Goal: Navigation & Orientation: Understand site structure

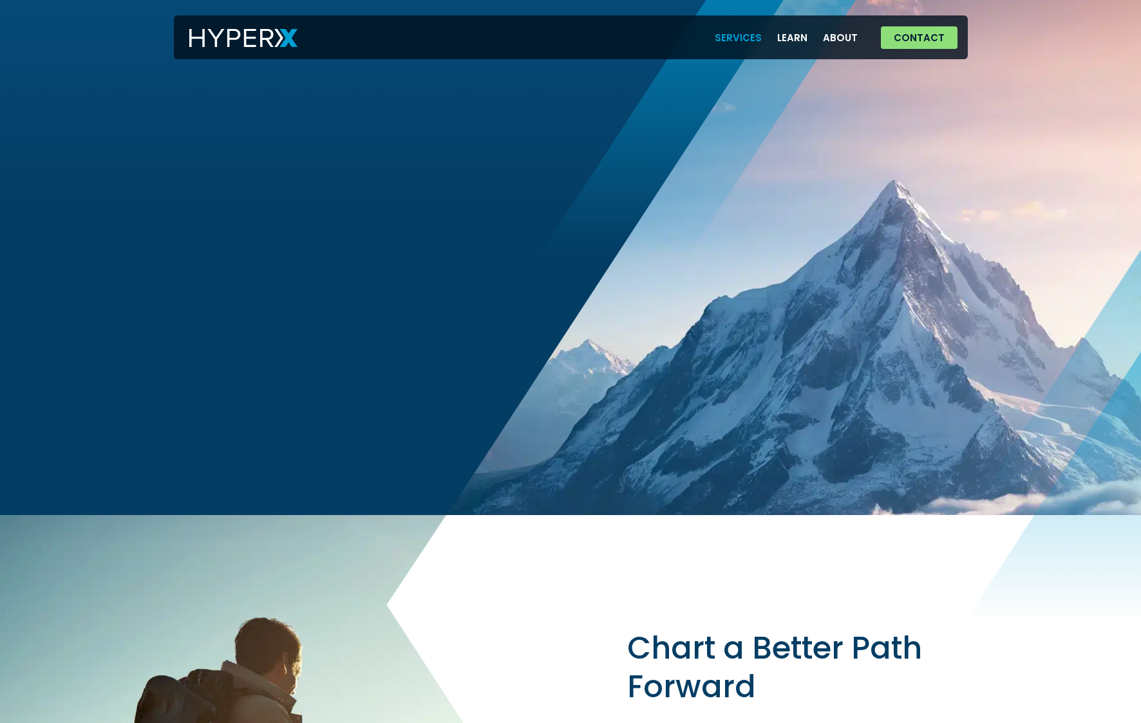
click at [738, 37] on link "Services" at bounding box center [738, 37] width 62 height 26
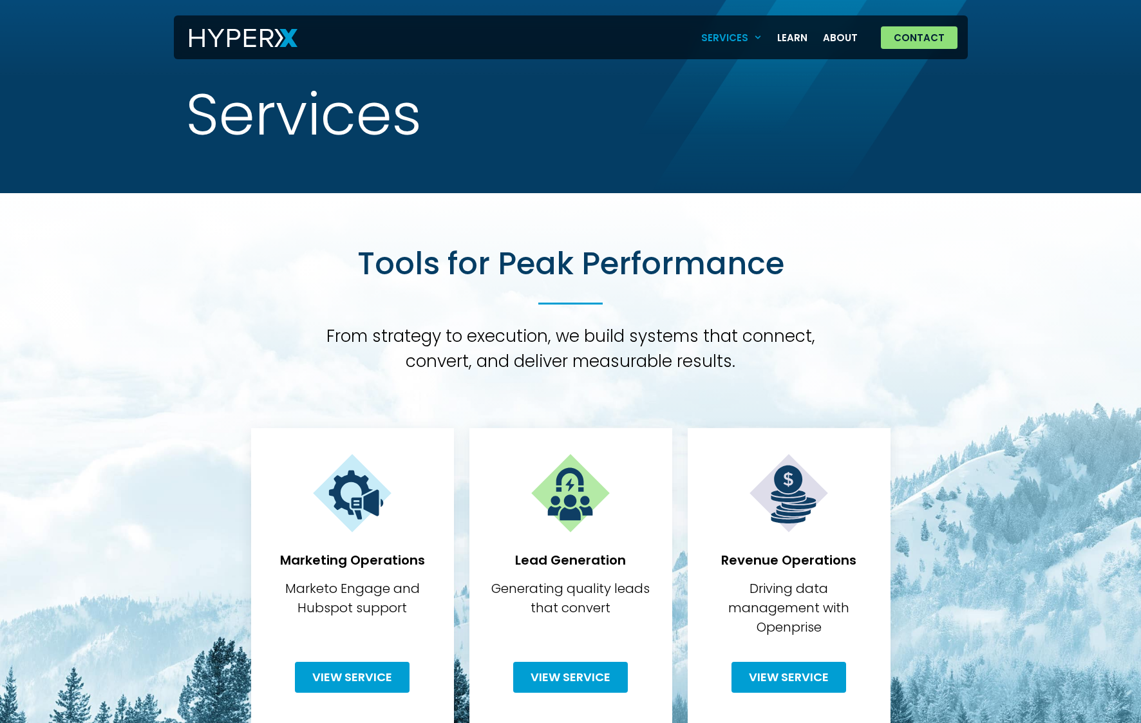
click at [756, 35] on span "Menu" at bounding box center [755, 38] width 14 height 20
click at [802, 34] on link "Learn" at bounding box center [792, 37] width 46 height 26
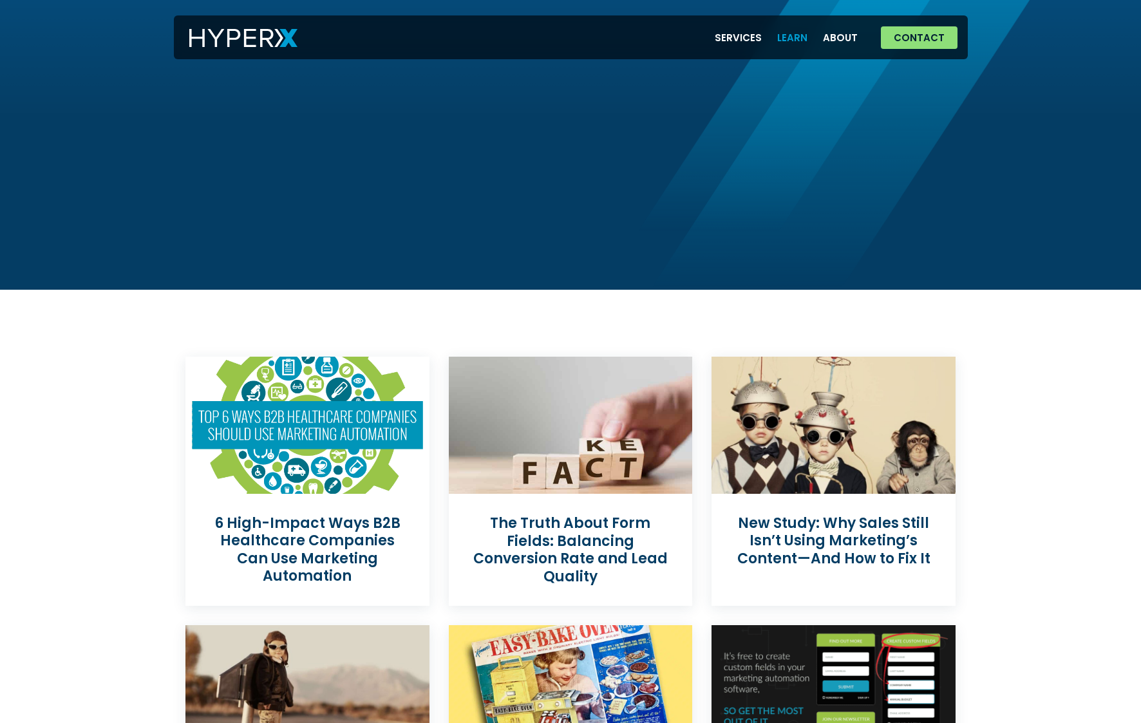
scroll to position [3, 0]
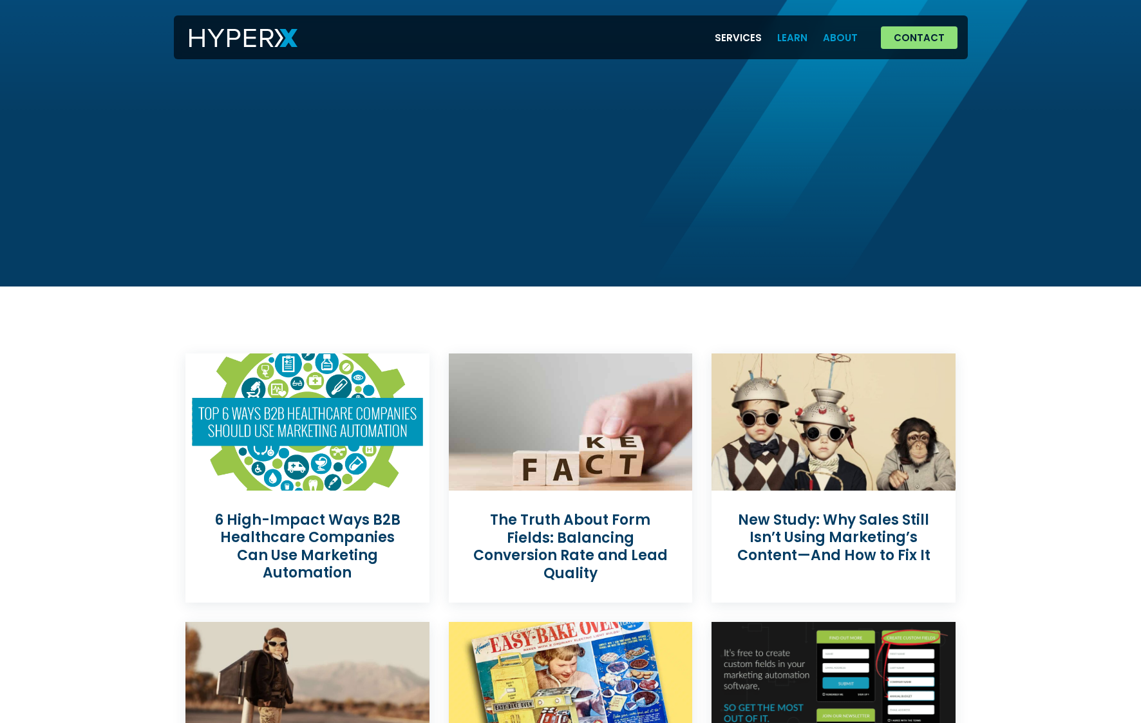
click at [834, 37] on link "About" at bounding box center [840, 37] width 50 height 26
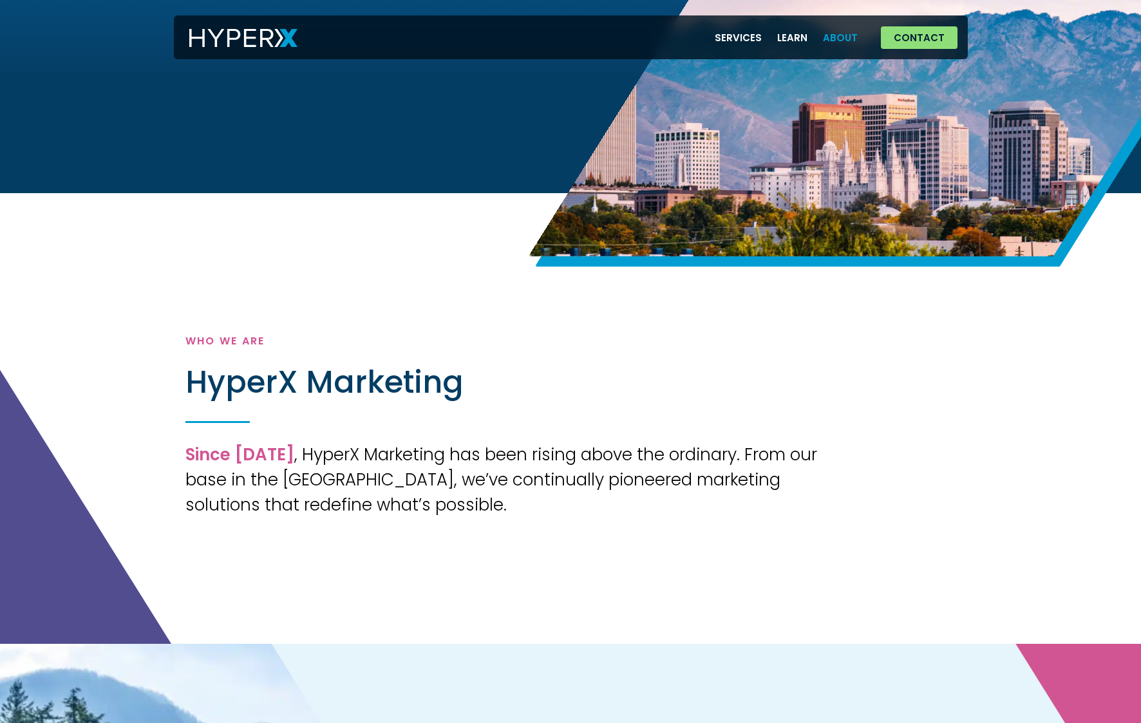
click at [288, 40] on img at bounding box center [243, 38] width 108 height 19
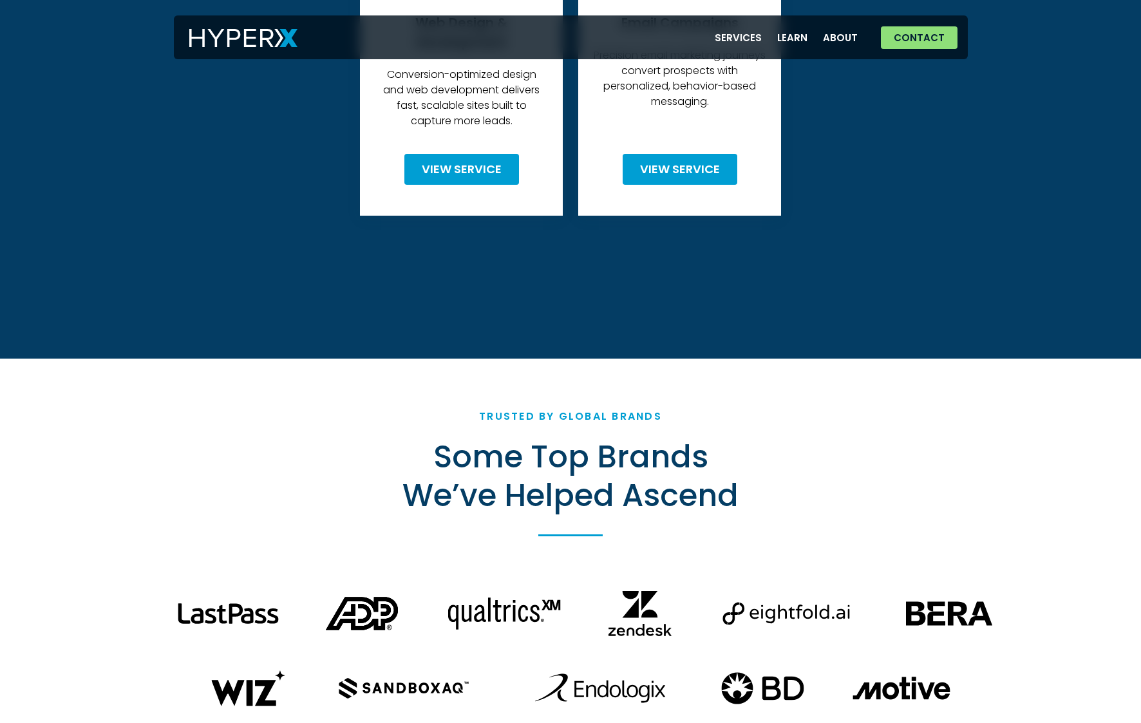
scroll to position [3793, 0]
